Goal: Entertainment & Leisure: Consume media (video, audio)

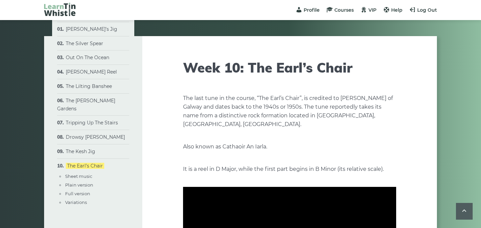
click at [90, 30] on link "[PERSON_NAME]’s Jig" at bounding box center [91, 29] width 51 height 6
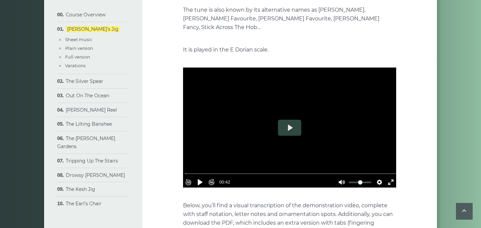
scroll to position [161, 0]
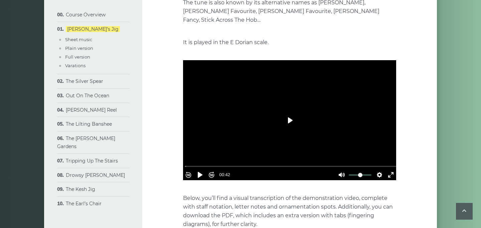
click at [293, 116] on button "Play" at bounding box center [289, 120] width 23 height 16
click at [274, 110] on div at bounding box center [289, 120] width 213 height 120
type input "*****"
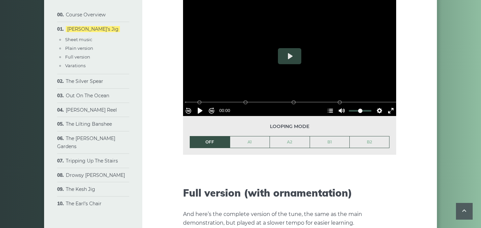
scroll to position [833, 0]
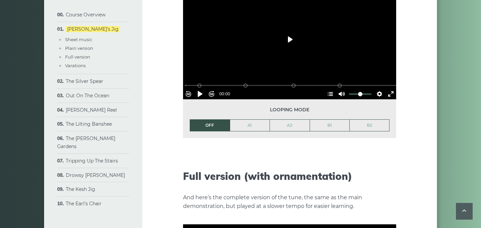
click at [290, 31] on button "Play" at bounding box center [289, 39] width 23 height 16
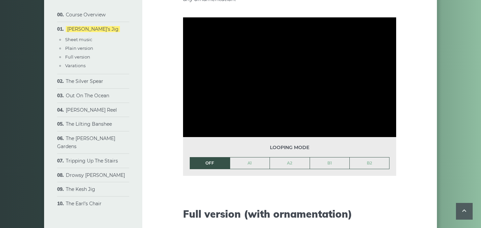
scroll to position [780, 0]
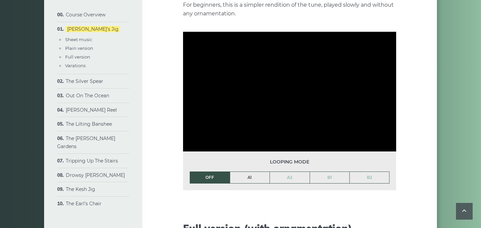
click at [254, 172] on link "A1" at bounding box center [250, 177] width 40 height 11
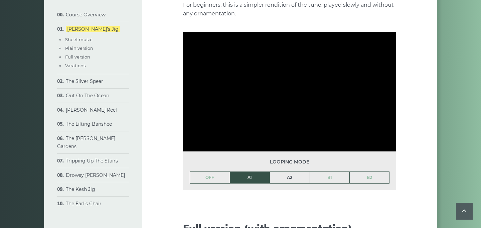
click at [284, 172] on link "A2" at bounding box center [290, 177] width 40 height 11
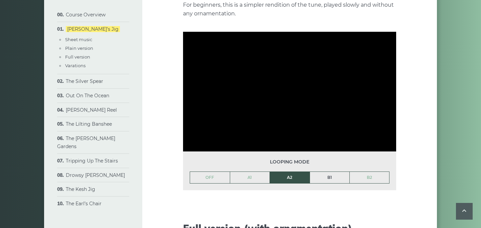
click at [324, 172] on link "B1" at bounding box center [330, 177] width 40 height 11
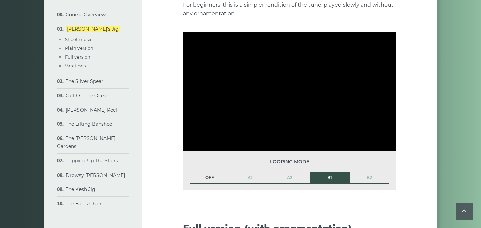
click at [214, 172] on link "OFF" at bounding box center [210, 177] width 40 height 11
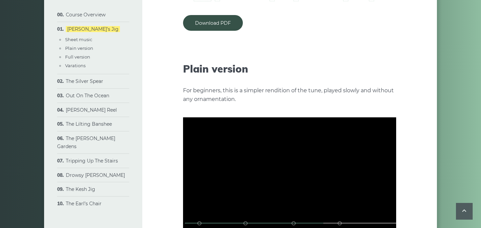
scroll to position [691, 0]
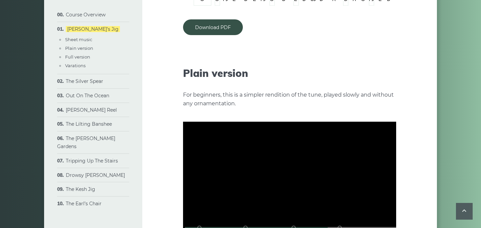
click at [274, 157] on div at bounding box center [289, 182] width 213 height 120
type input "****"
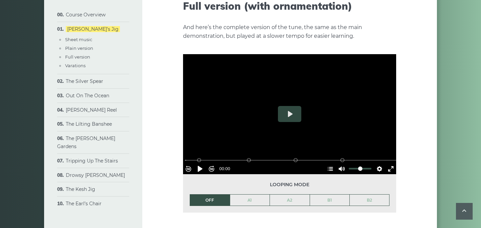
scroll to position [1006, 0]
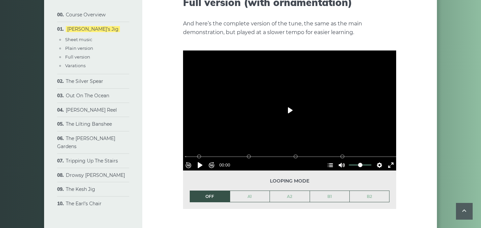
click at [290, 102] on button "Play" at bounding box center [289, 110] width 23 height 16
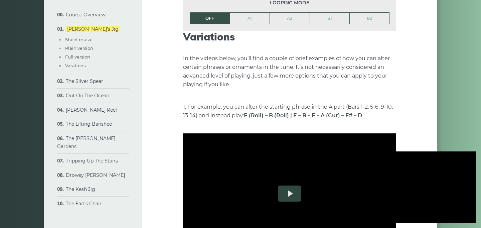
scroll to position [1186, 0]
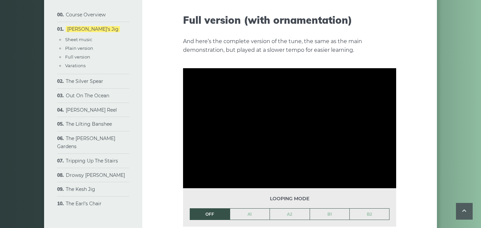
click at [290, 100] on div at bounding box center [289, 128] width 213 height 120
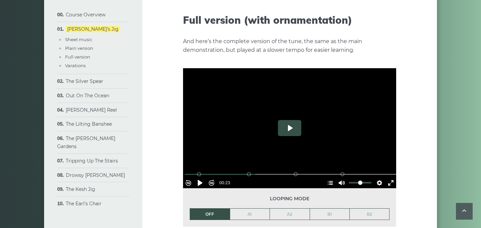
type input "*****"
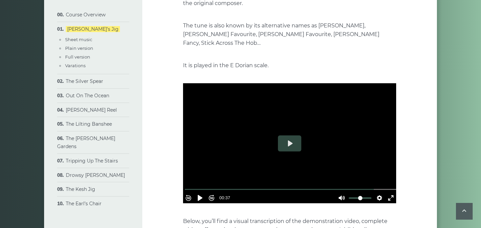
scroll to position [150, 0]
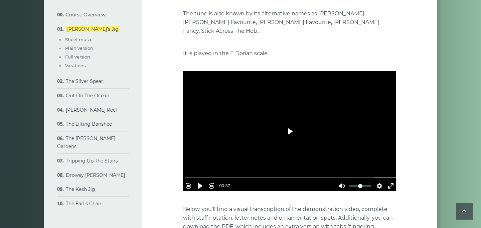
click at [289, 123] on button "Play" at bounding box center [289, 131] width 23 height 16
click at [293, 123] on button "Play" at bounding box center [289, 131] width 23 height 16
click at [277, 91] on div at bounding box center [289, 131] width 213 height 120
type input "*****"
